Goal: Task Accomplishment & Management: Manage account settings

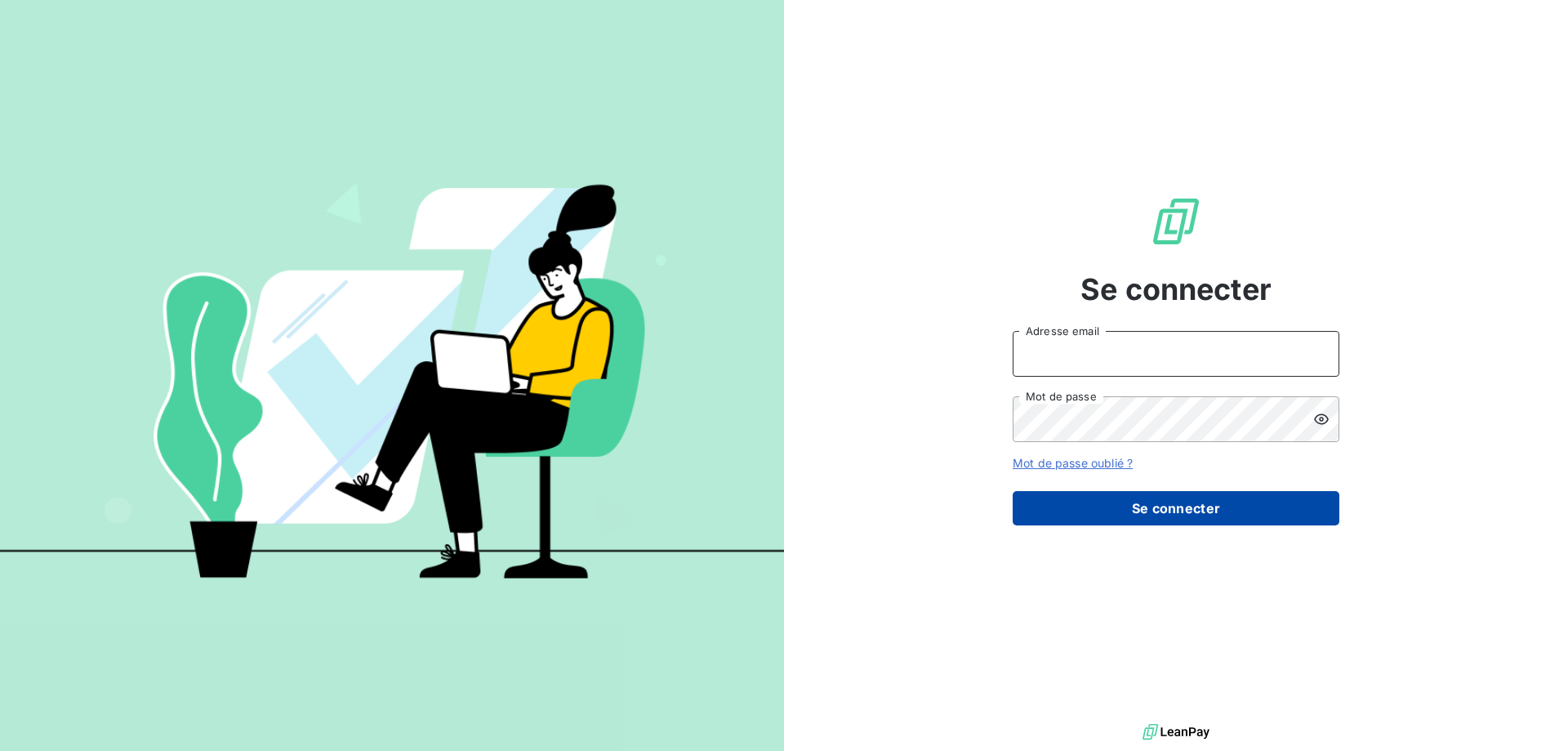
type input "[EMAIL_ADDRESS][PERSON_NAME][DOMAIN_NAME]"
click at [1117, 525] on button "Se connecter" at bounding box center [1176, 508] width 327 height 34
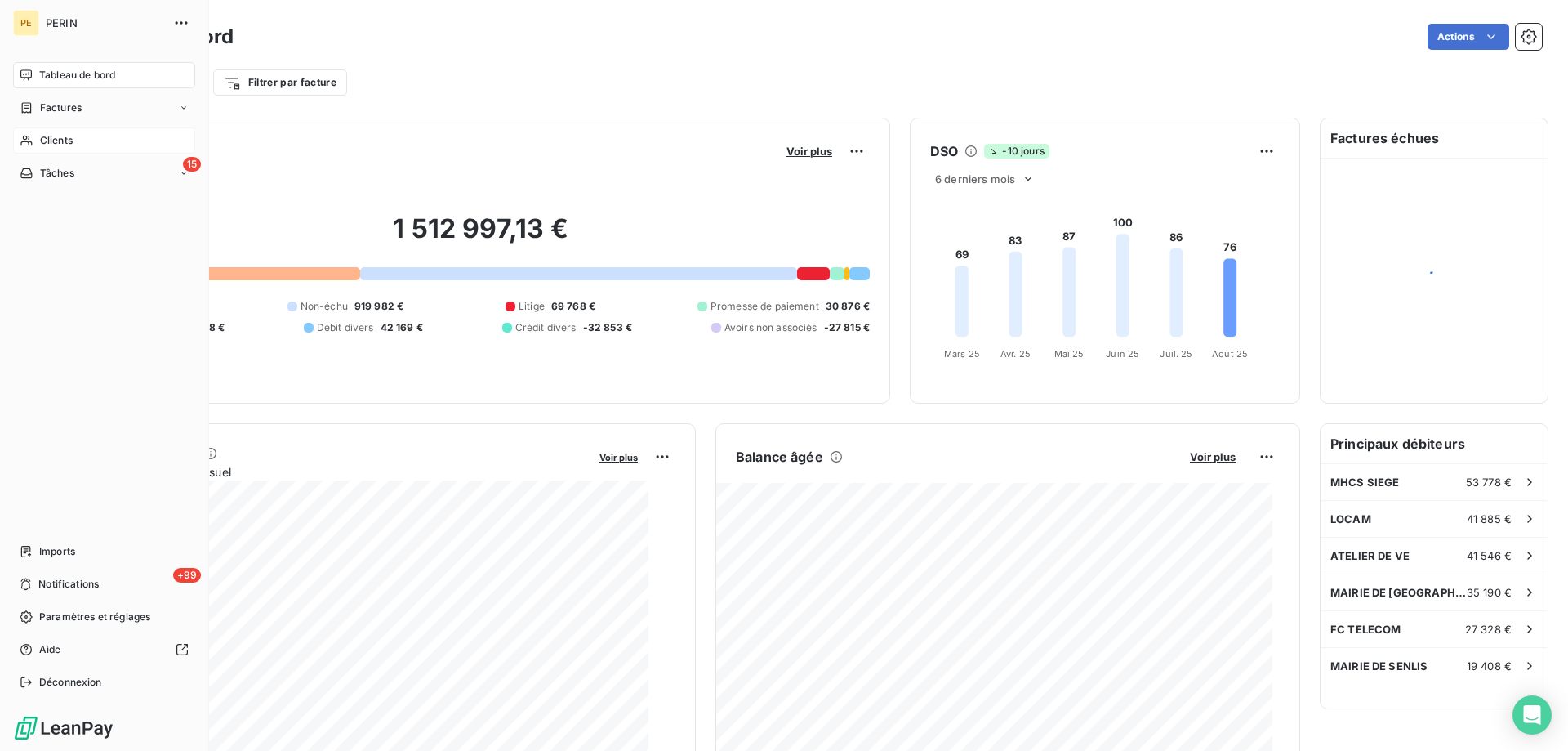
click at [70, 148] on span "Clients" at bounding box center [56, 140] width 32 height 14
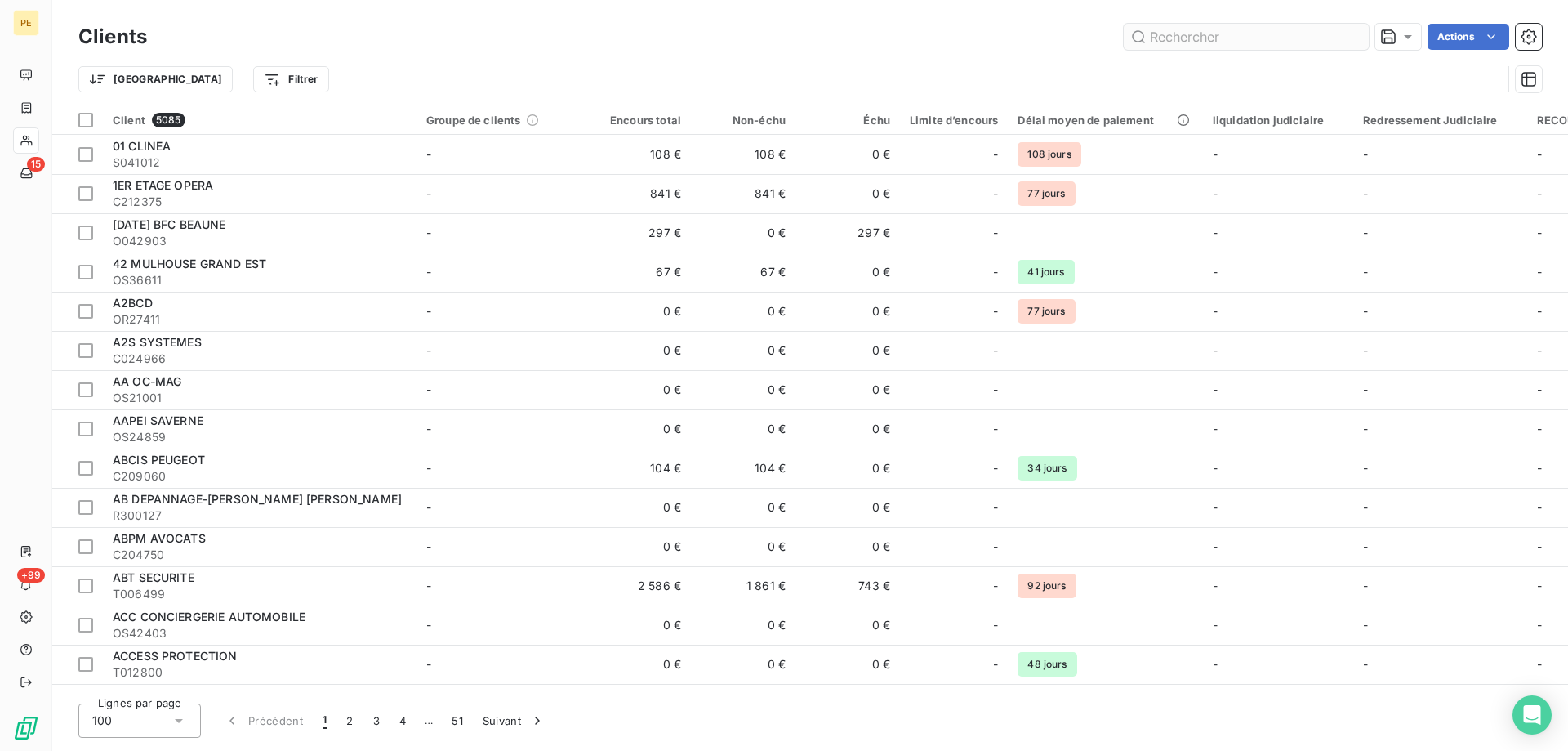
click at [1138, 37] on input "text" at bounding box center [1246, 36] width 245 height 26
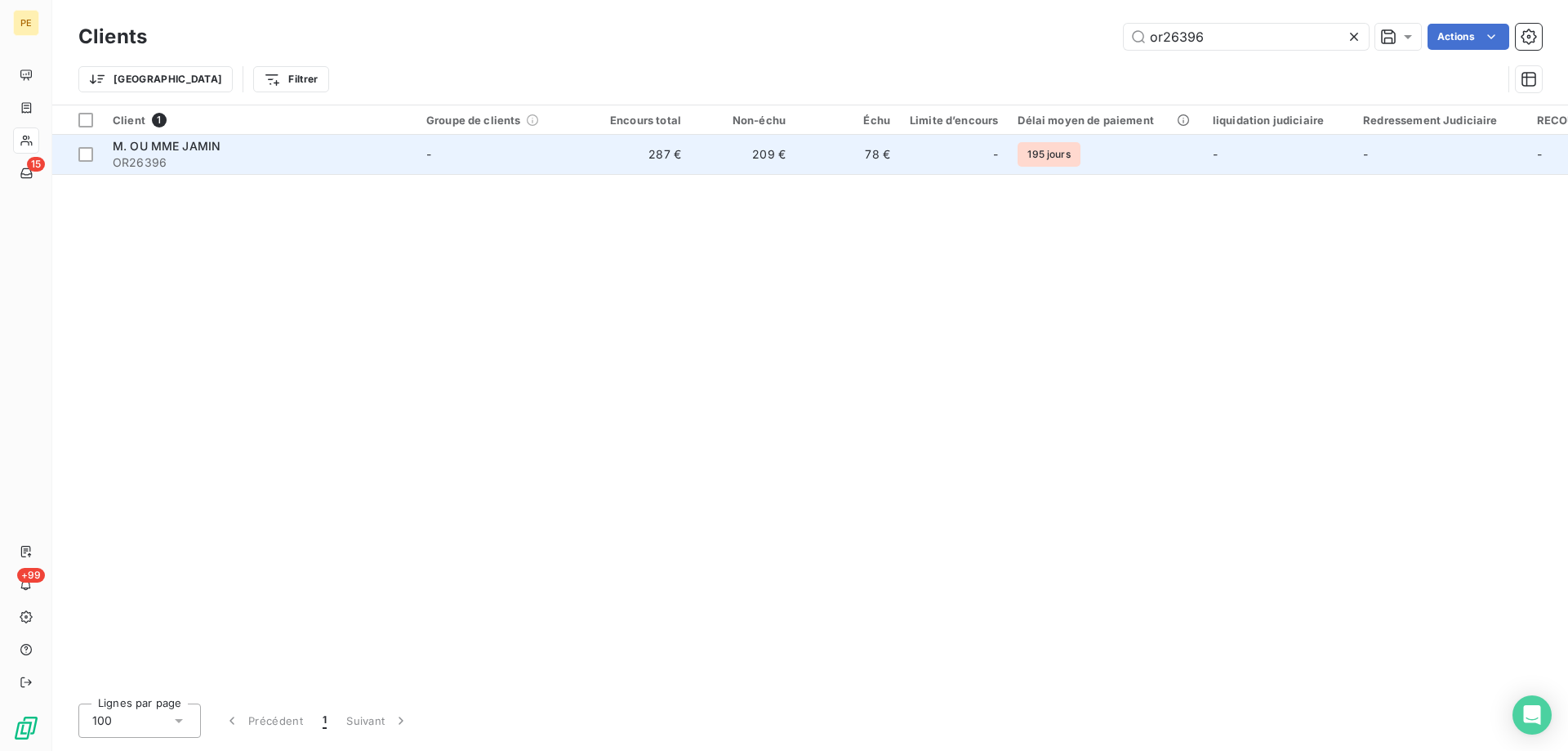
type input "or26396"
click at [281, 171] on span "OR26396" at bounding box center [259, 162] width 294 height 16
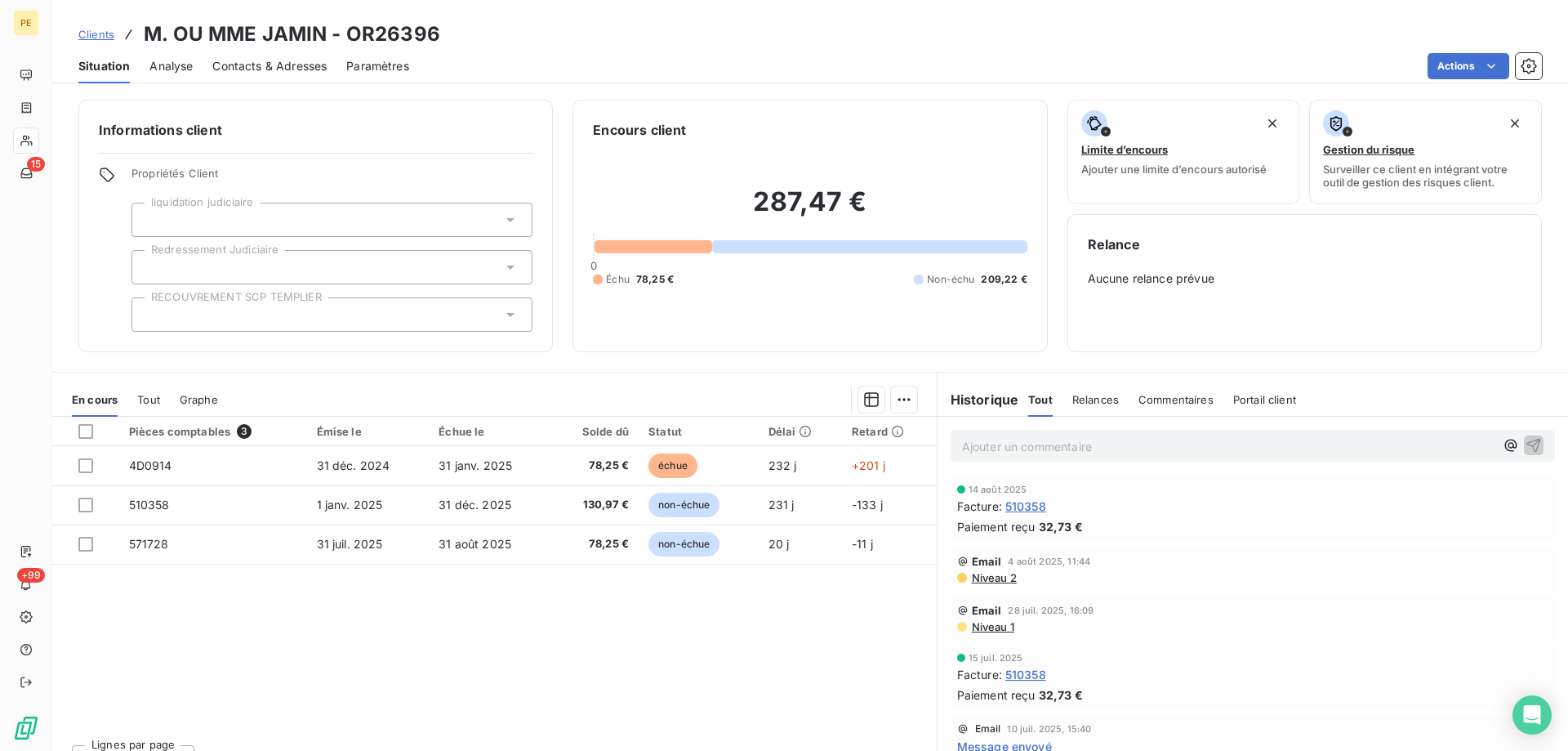
click at [293, 74] on span "Contacts & Adresses" at bounding box center [270, 66] width 114 height 16
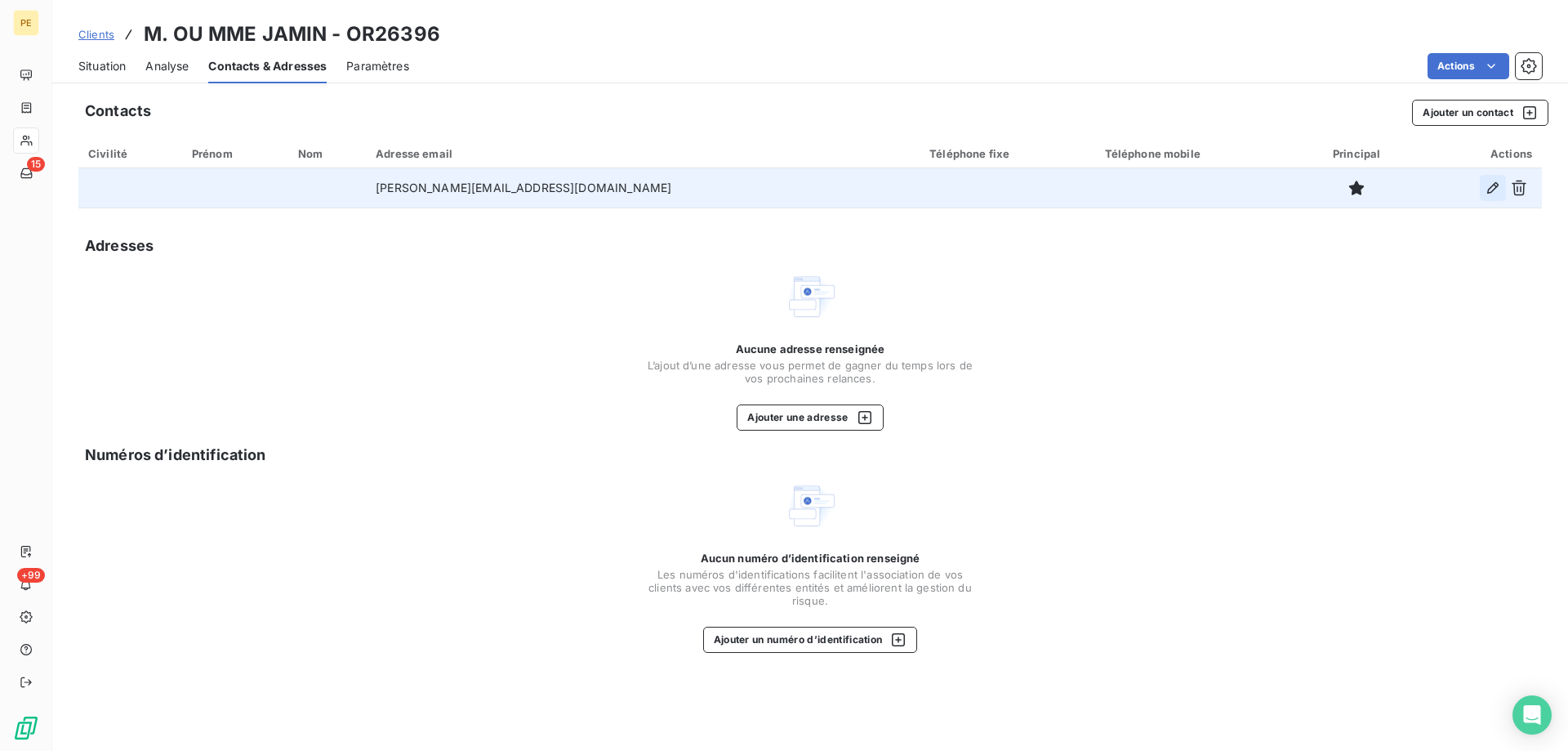
click at [1485, 196] on icon "button" at bounding box center [1493, 188] width 16 height 16
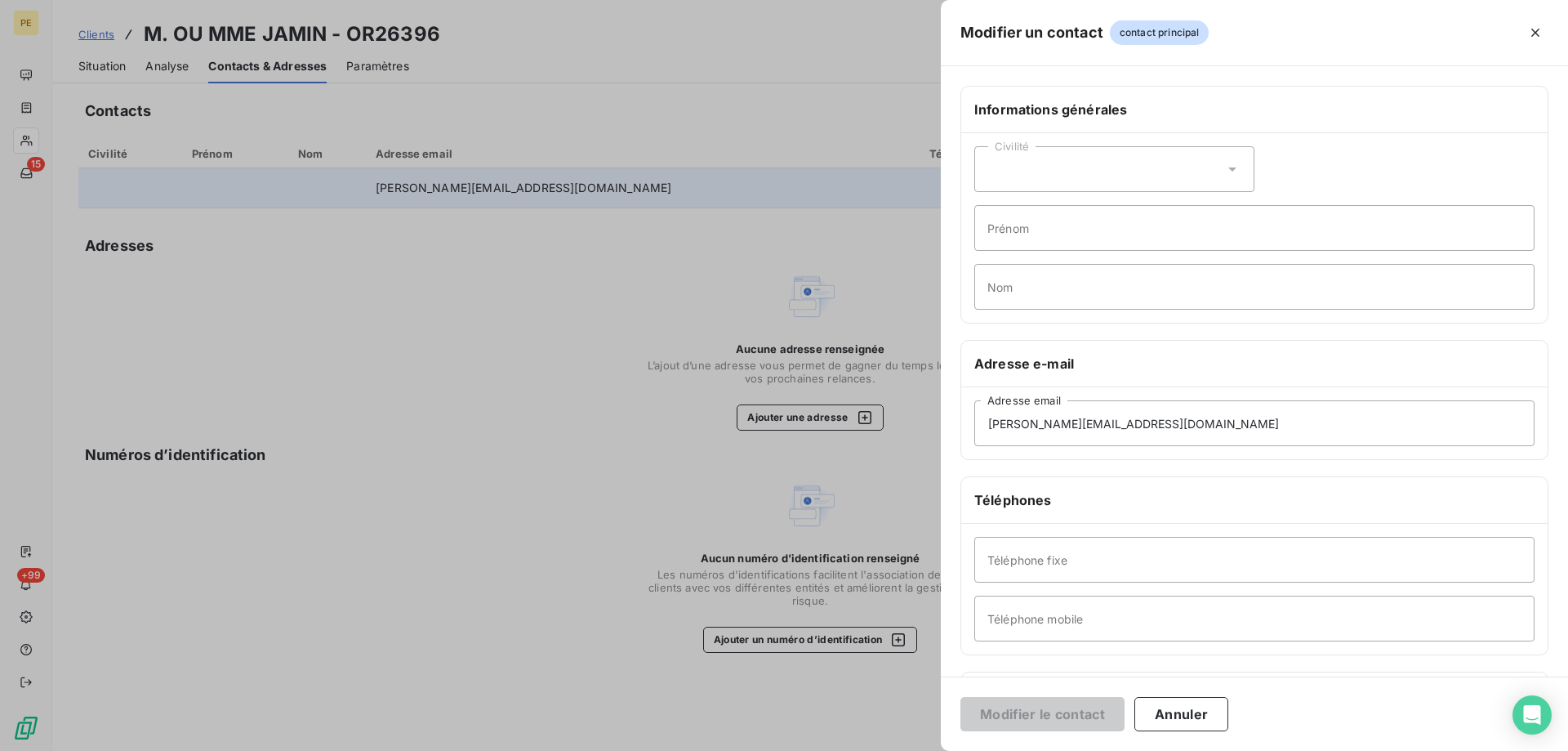
click at [1224, 177] on icon at bounding box center [1232, 169] width 16 height 16
click at [975, 254] on li "Monsieur" at bounding box center [1115, 239] width 280 height 30
click at [975, 251] on input "Prénom" at bounding box center [1255, 228] width 560 height 46
type input "j"
type input "[PERSON_NAME]"
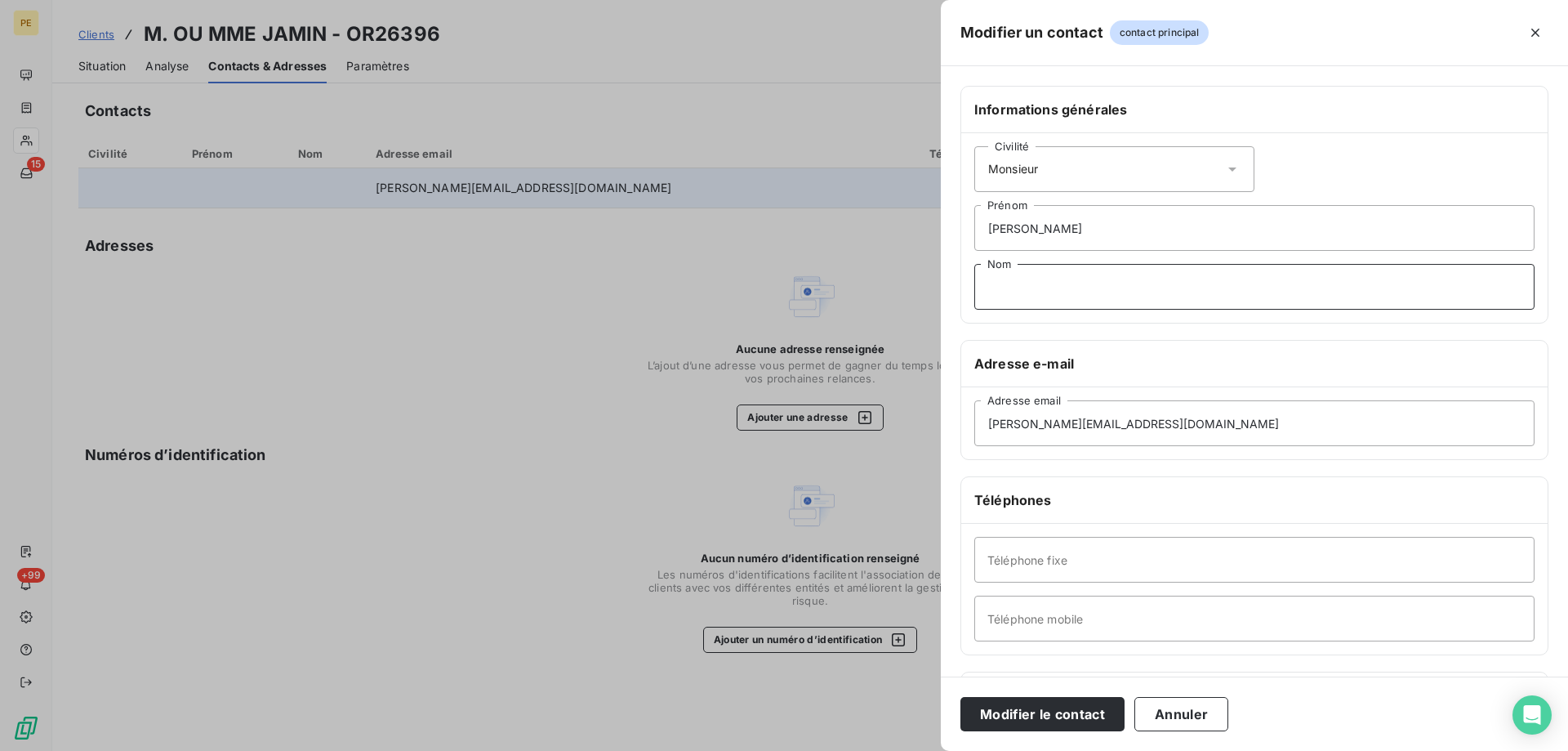
click at [975, 310] on input "Nom" at bounding box center [1255, 287] width 560 height 46
type input "JAMIN"
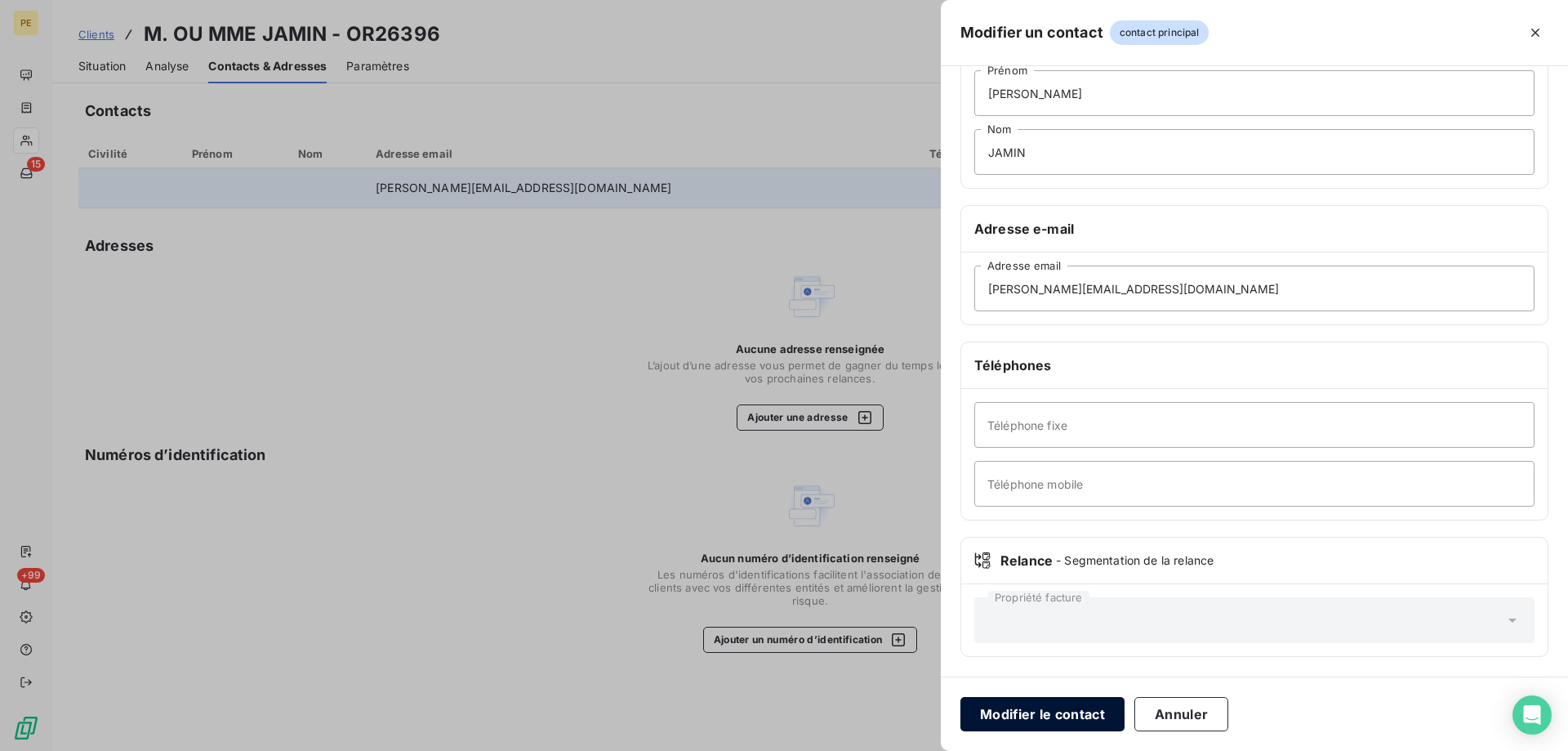
click at [960, 720] on button "Modifier le contact" at bounding box center [1042, 714] width 164 height 34
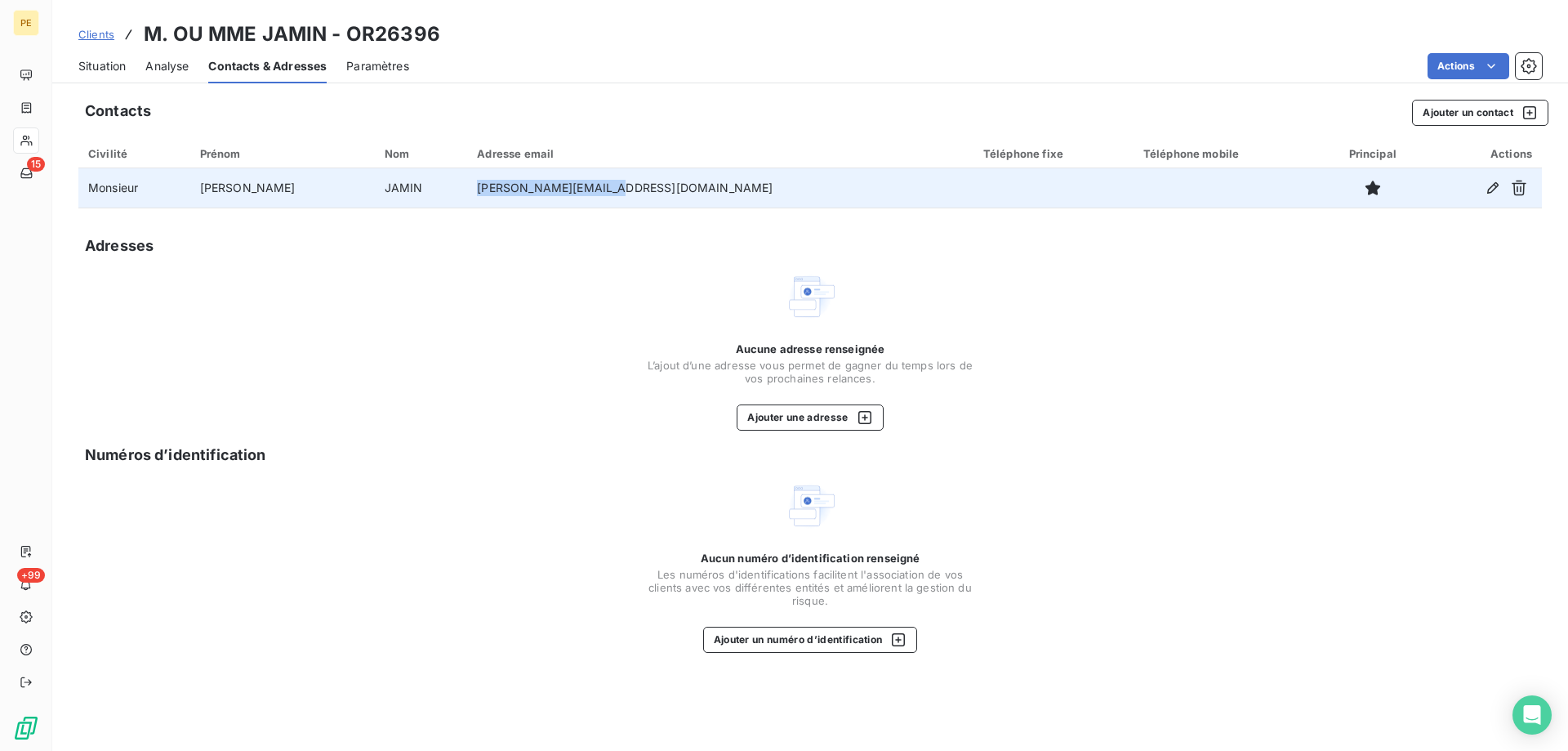
drag, startPoint x: 511, startPoint y: 224, endPoint x: 647, endPoint y: 230, distance: 136.1
click at [647, 208] on td "[PERSON_NAME][EMAIL_ADDRESS][DOMAIN_NAME]" at bounding box center [720, 188] width 507 height 39
copy td "[PERSON_NAME][EMAIL_ADDRESS][DOMAIN_NAME]"
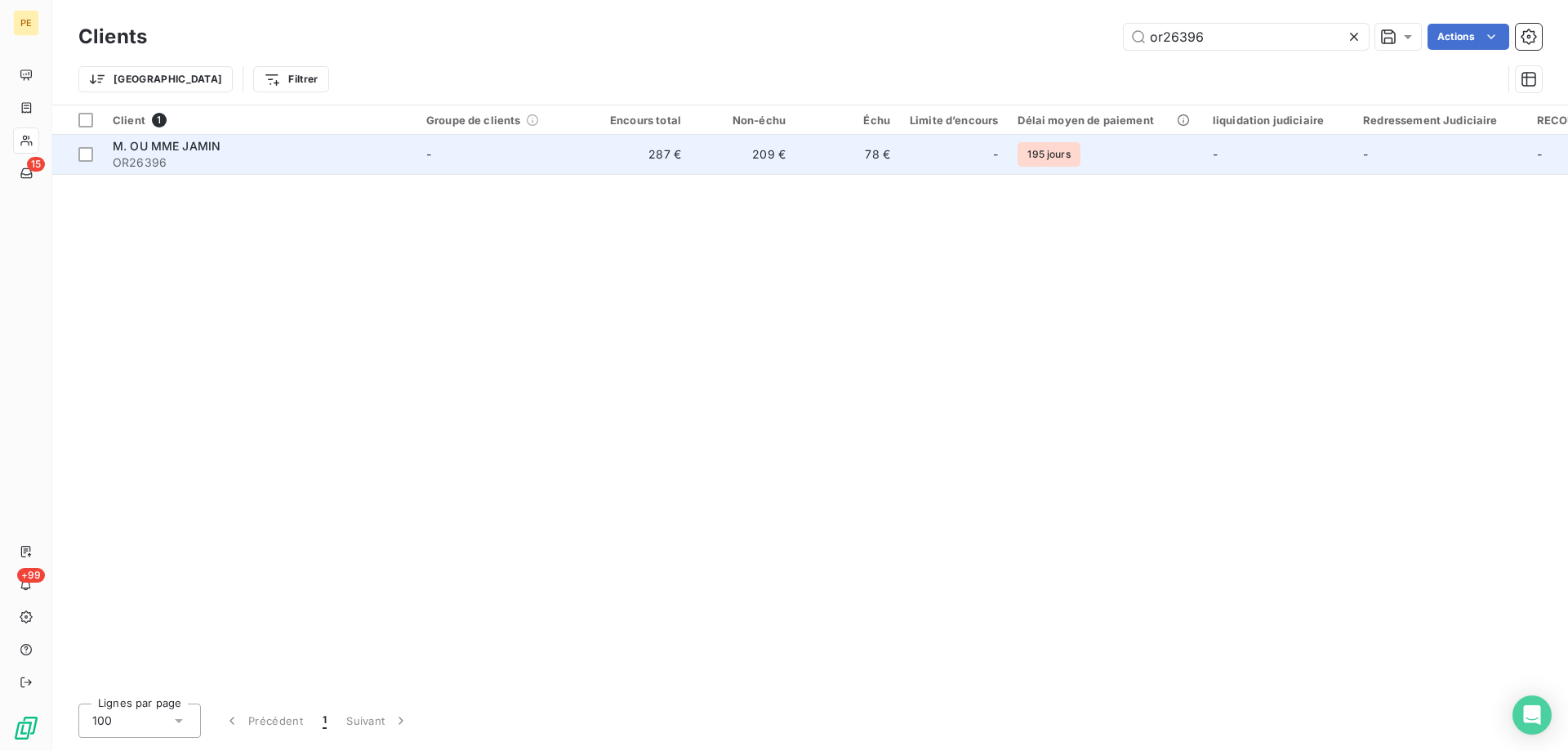
click at [322, 154] on div "M. OU MME JAMIN" at bounding box center [259, 146] width 294 height 16
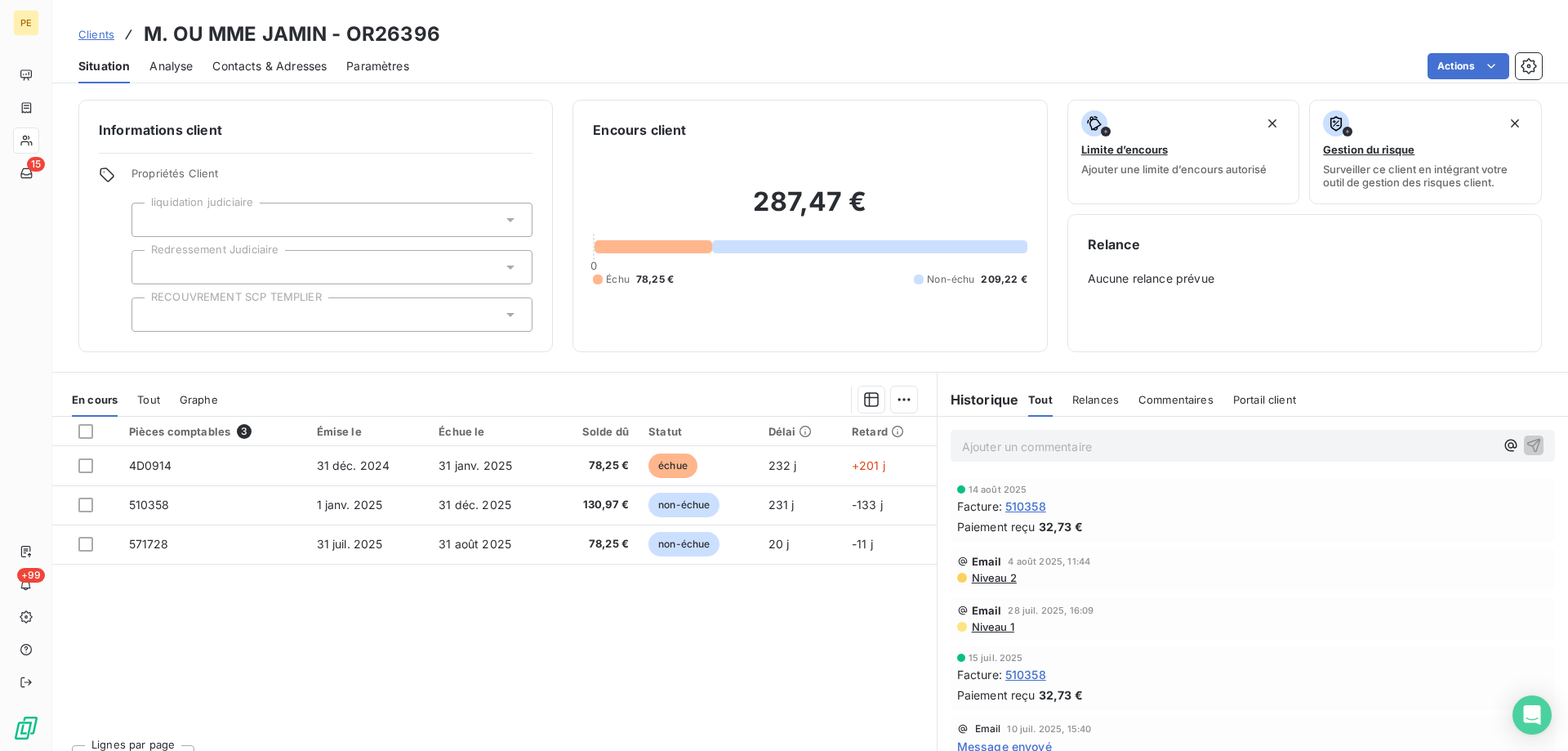
click at [997, 584] on span "Niveau 2" at bounding box center [994, 578] width 47 height 13
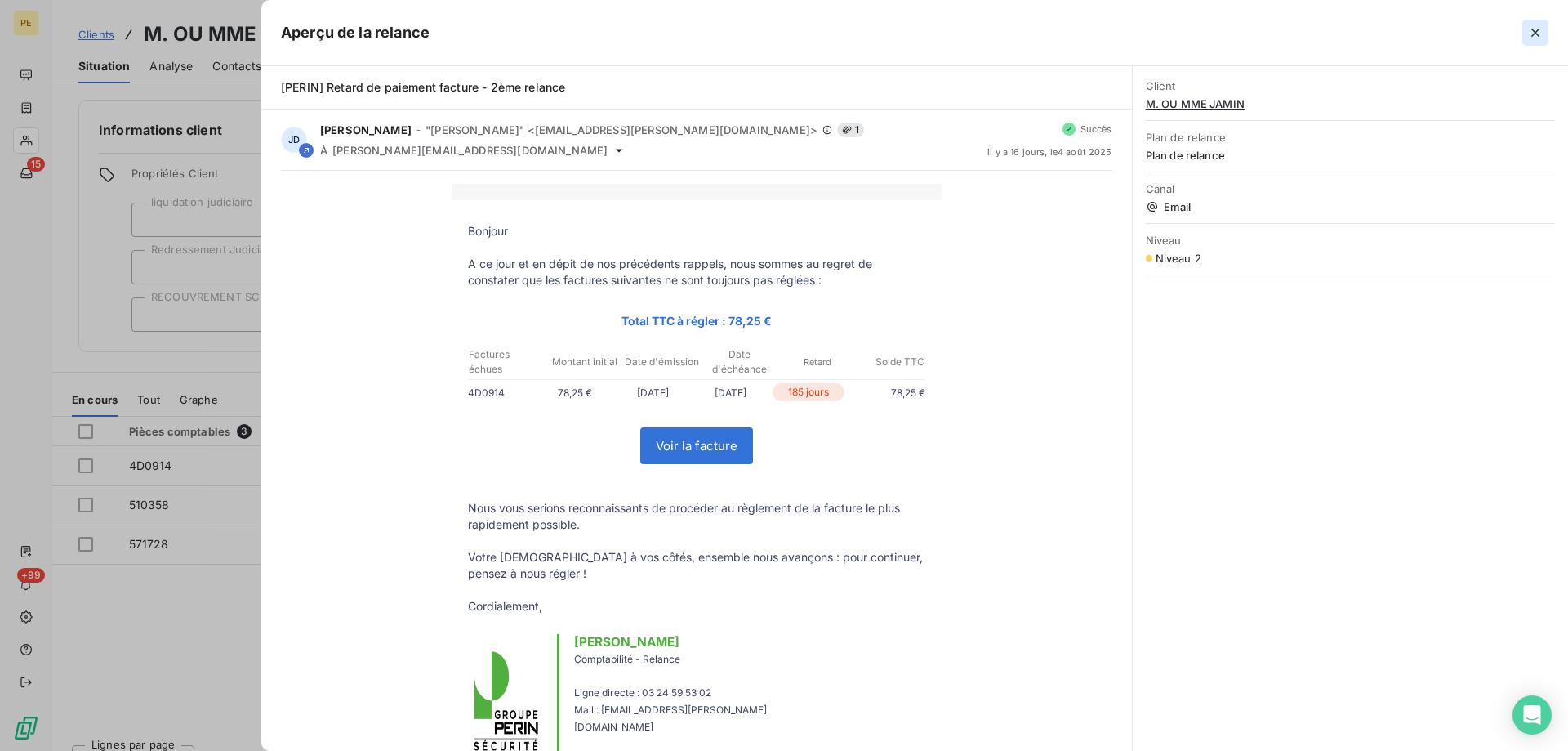
click at [1535, 39] on icon "button" at bounding box center [1536, 32] width 16 height 16
